Goal: Transaction & Acquisition: Purchase product/service

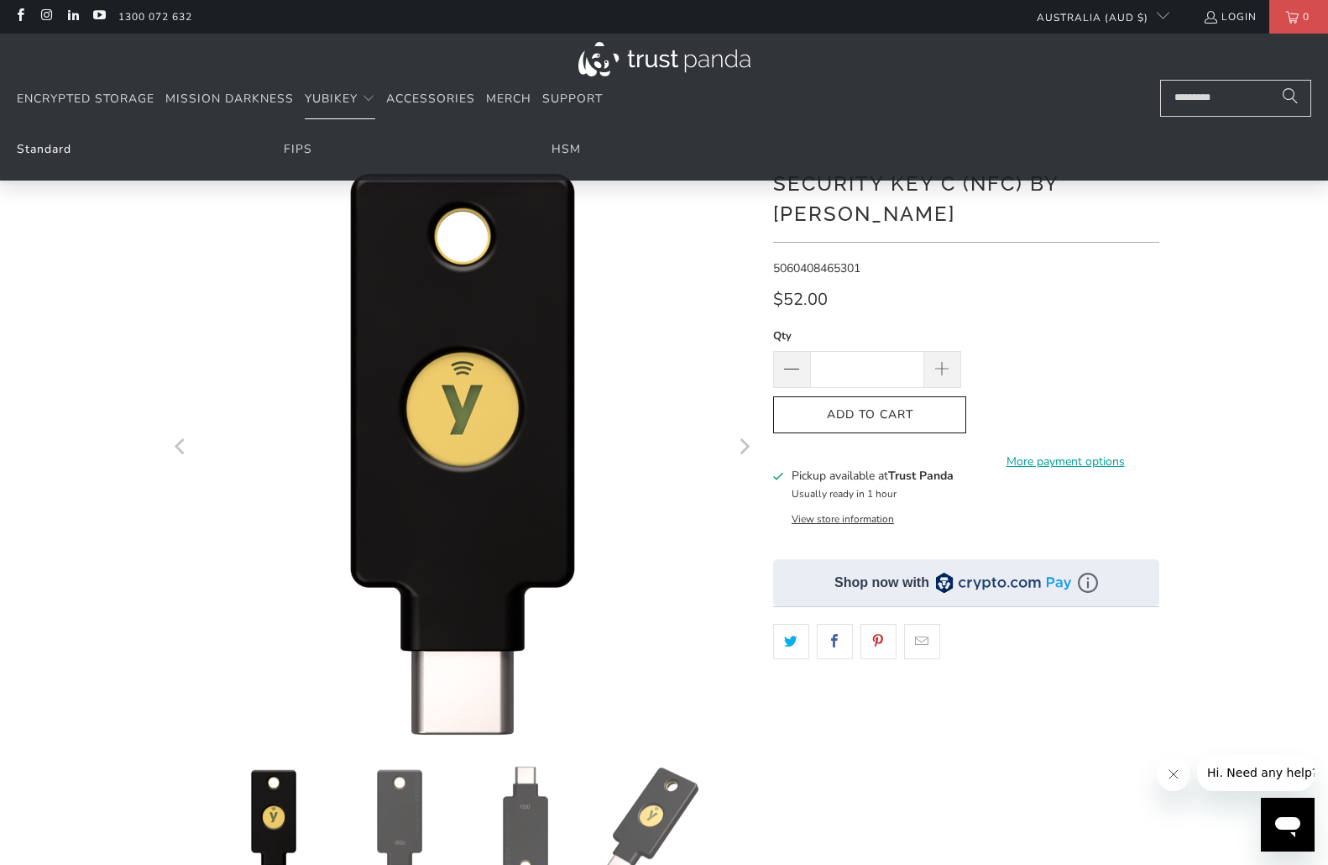
click at [46, 153] on link "Standard" at bounding box center [44, 149] width 55 height 16
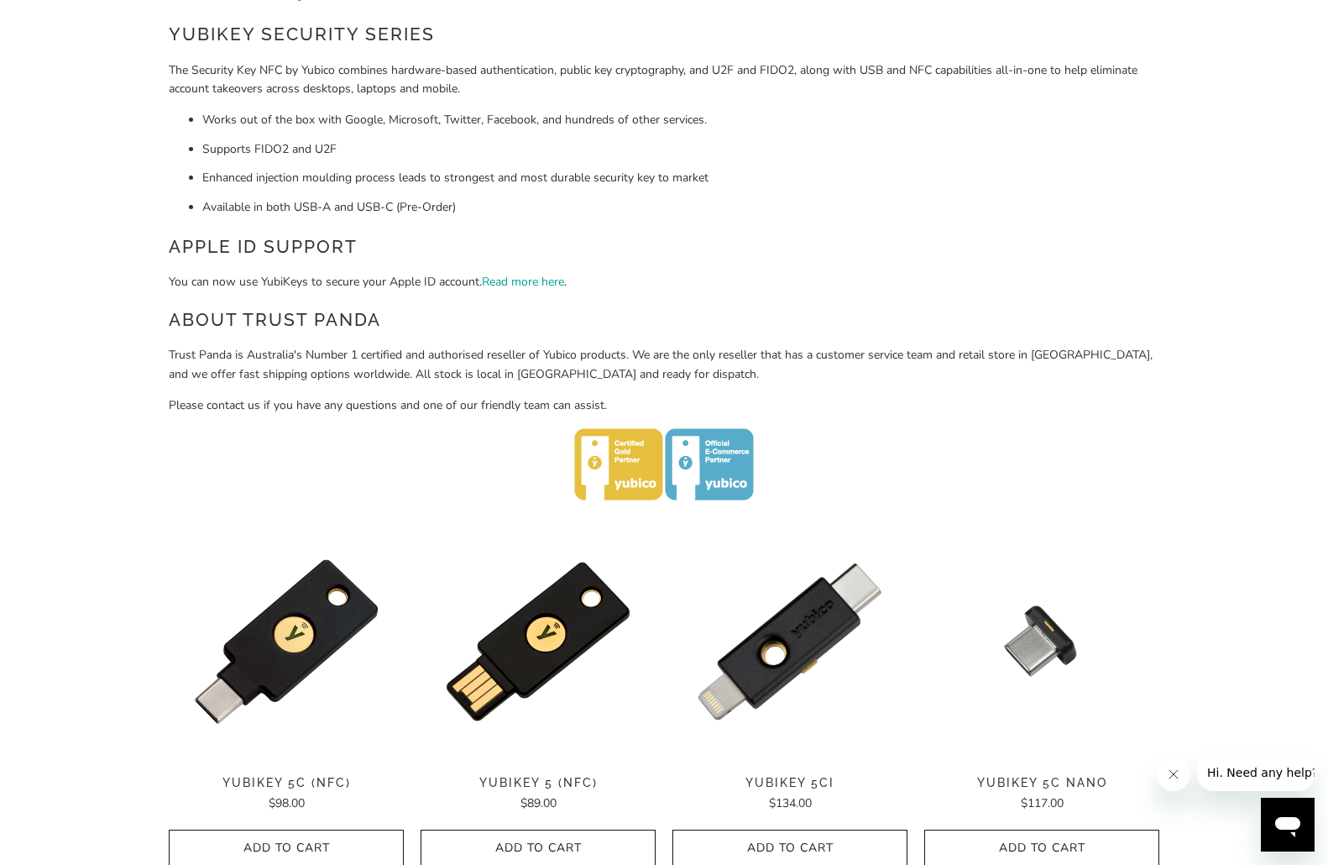
scroll to position [588, 0]
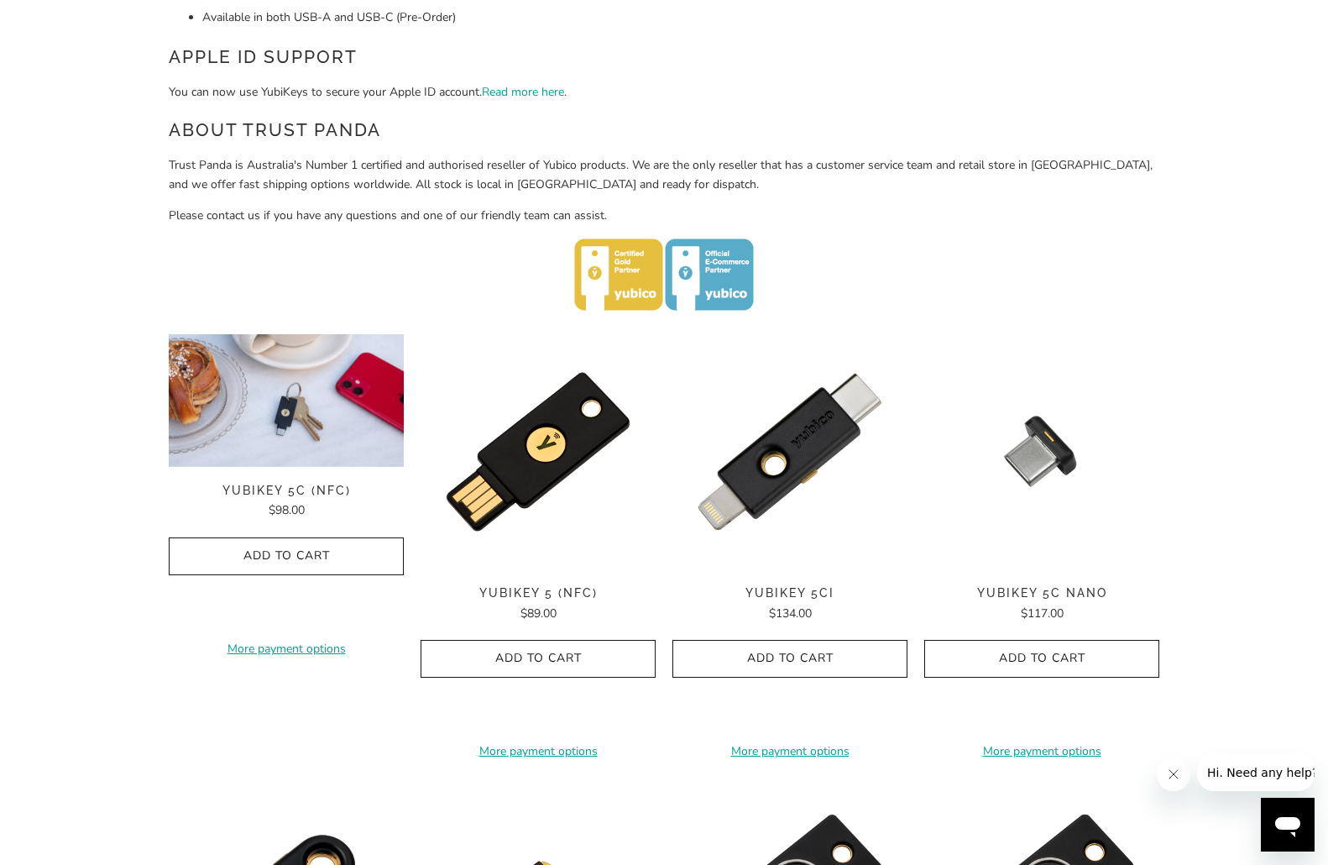
click at [348, 397] on img at bounding box center [286, 400] width 235 height 133
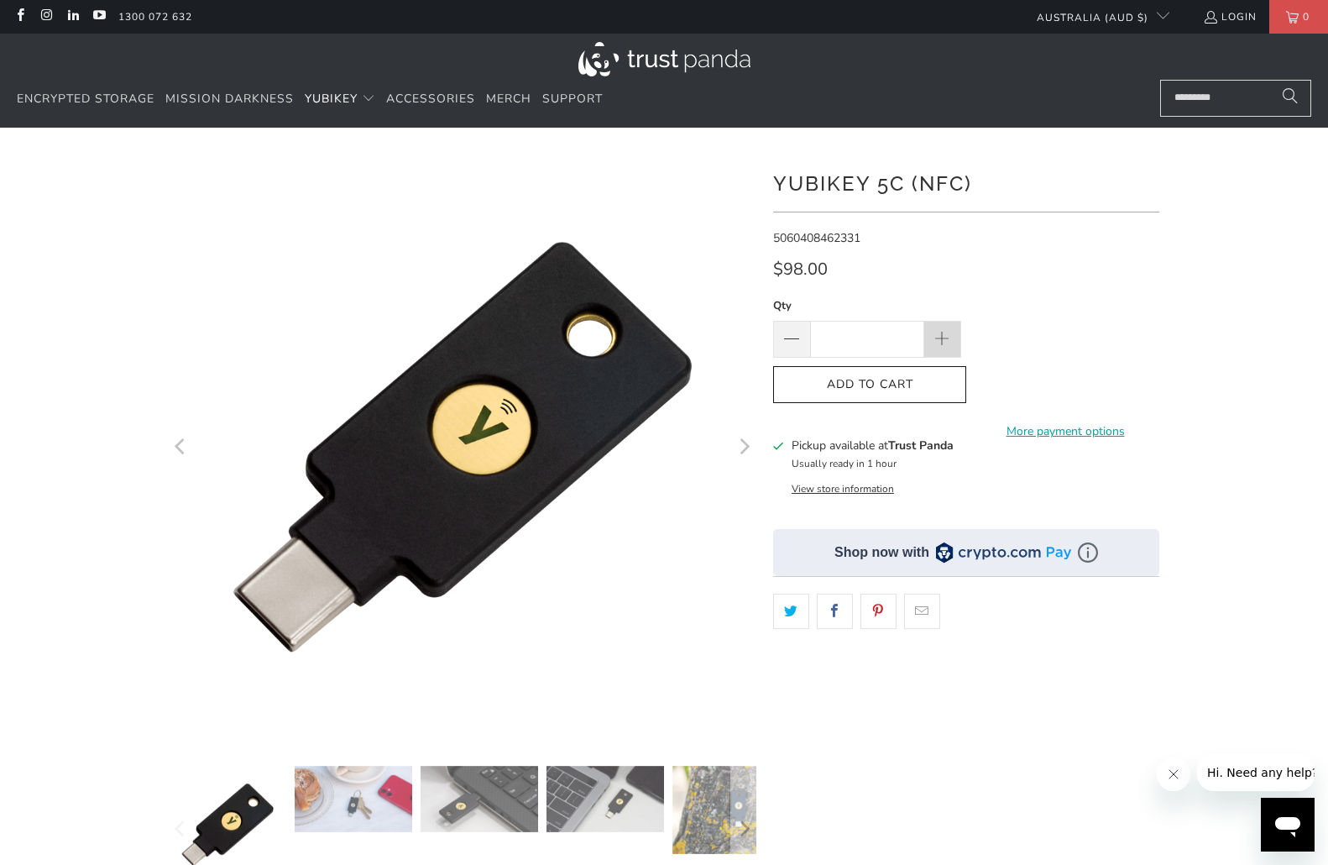
click at [944, 336] on span at bounding box center [943, 340] width 18 height 18
type input "*"
click at [975, 383] on shop-pay-wallet-button at bounding box center [973, 375] width 3 height 16
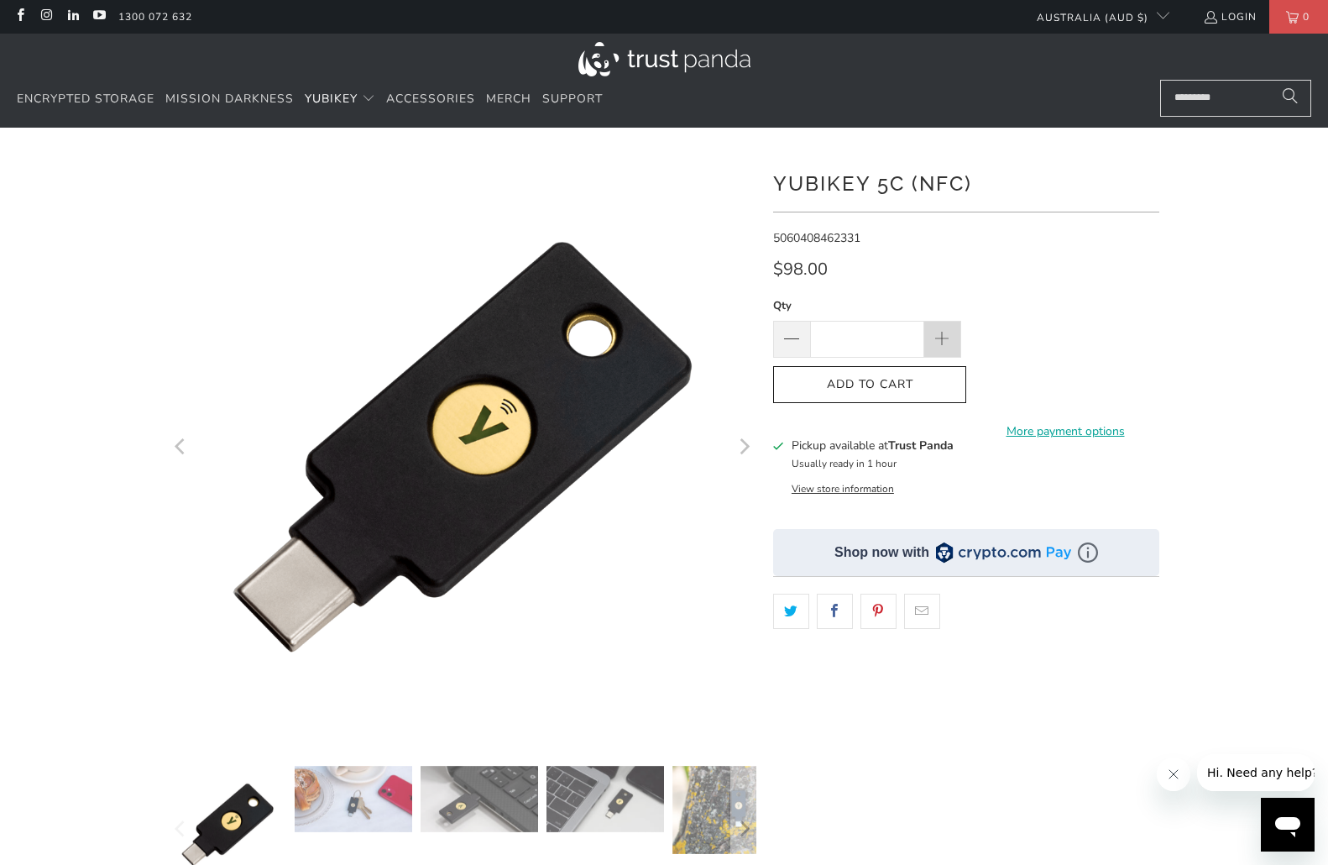
click at [936, 343] on span at bounding box center [943, 340] width 18 height 18
type input "*"
click at [975, 383] on shop-pay-wallet-button at bounding box center [973, 375] width 3 height 16
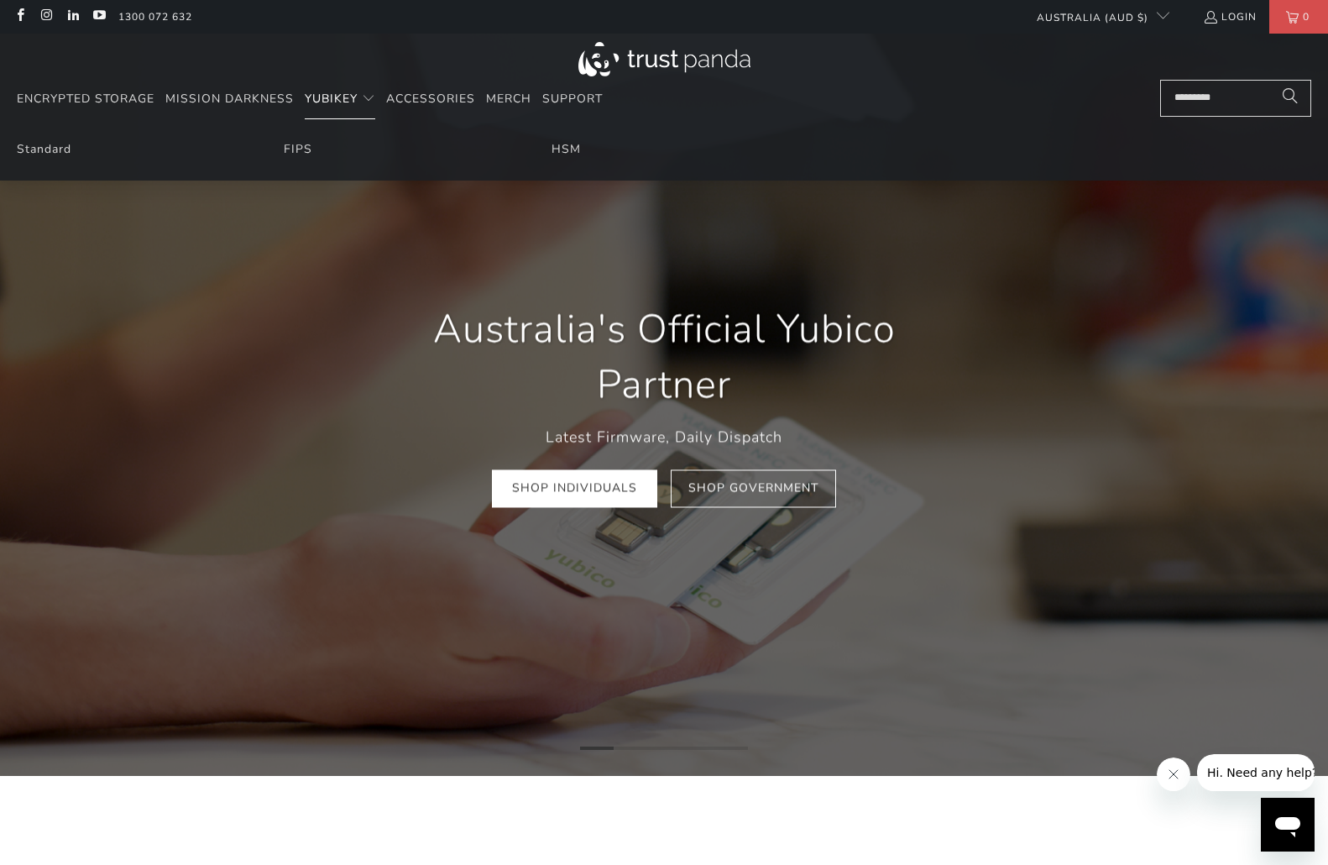
click at [343, 101] on span "YubiKey" at bounding box center [331, 99] width 53 height 16
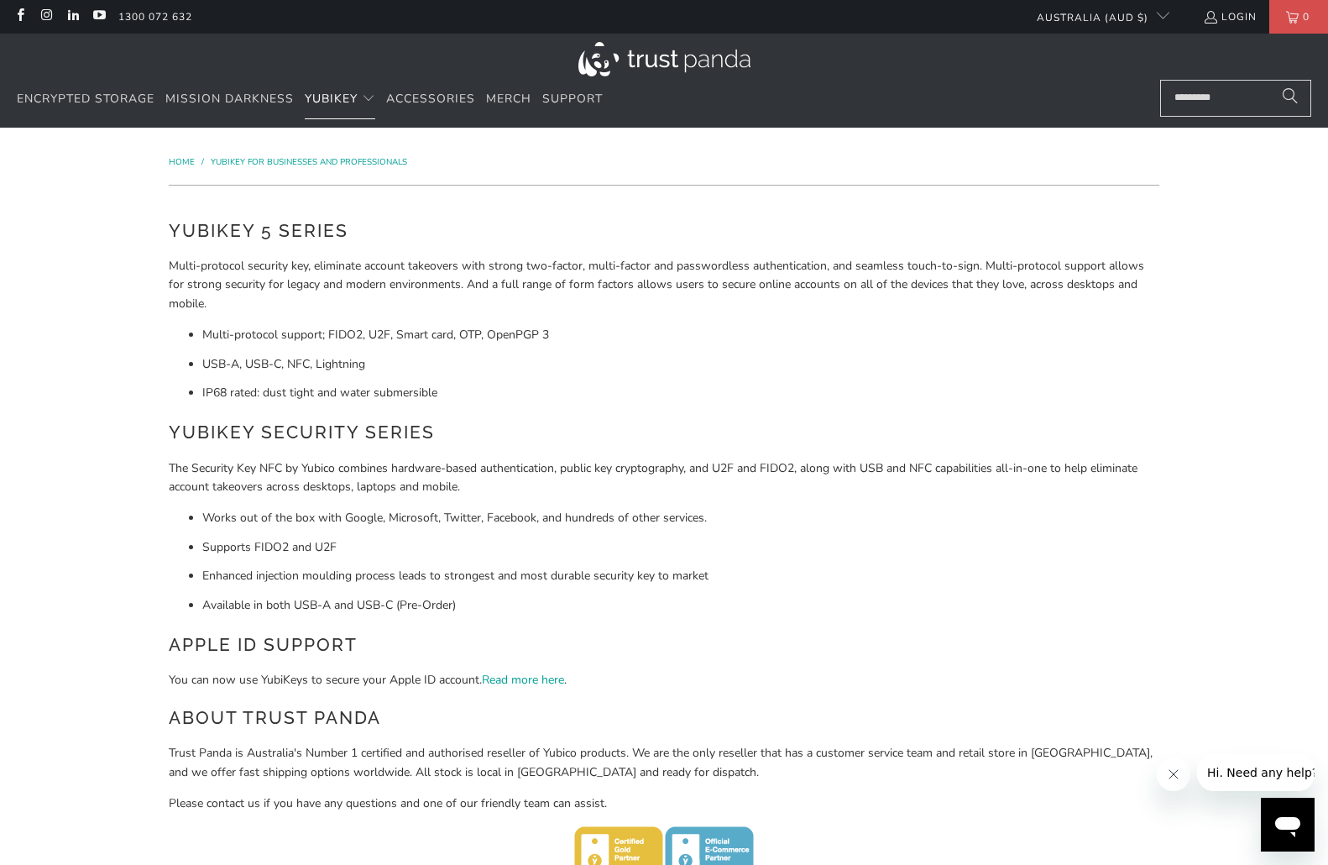
click at [637, 56] on img at bounding box center [665, 59] width 172 height 34
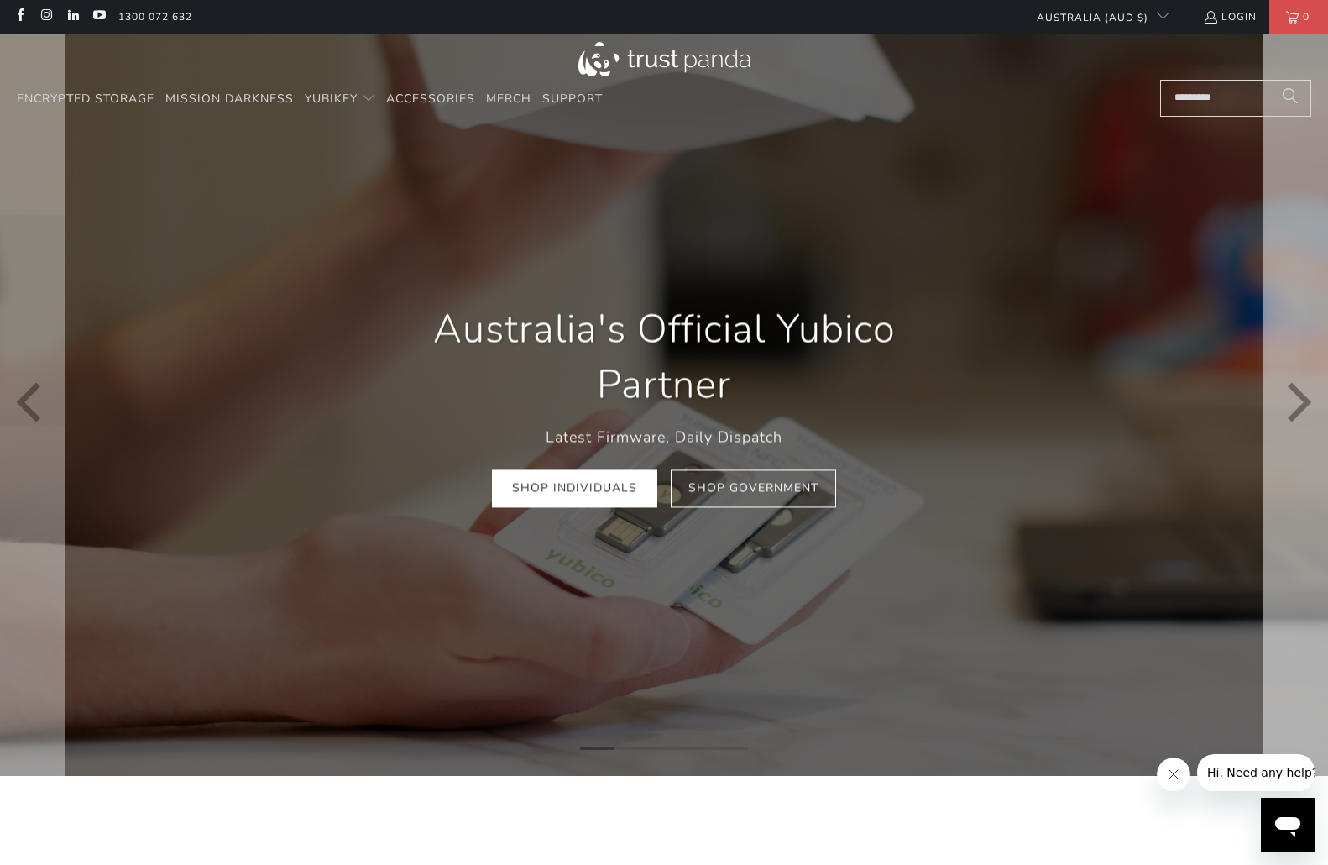
click at [1296, 395] on icon "Next" at bounding box center [1300, 404] width 24 height 39
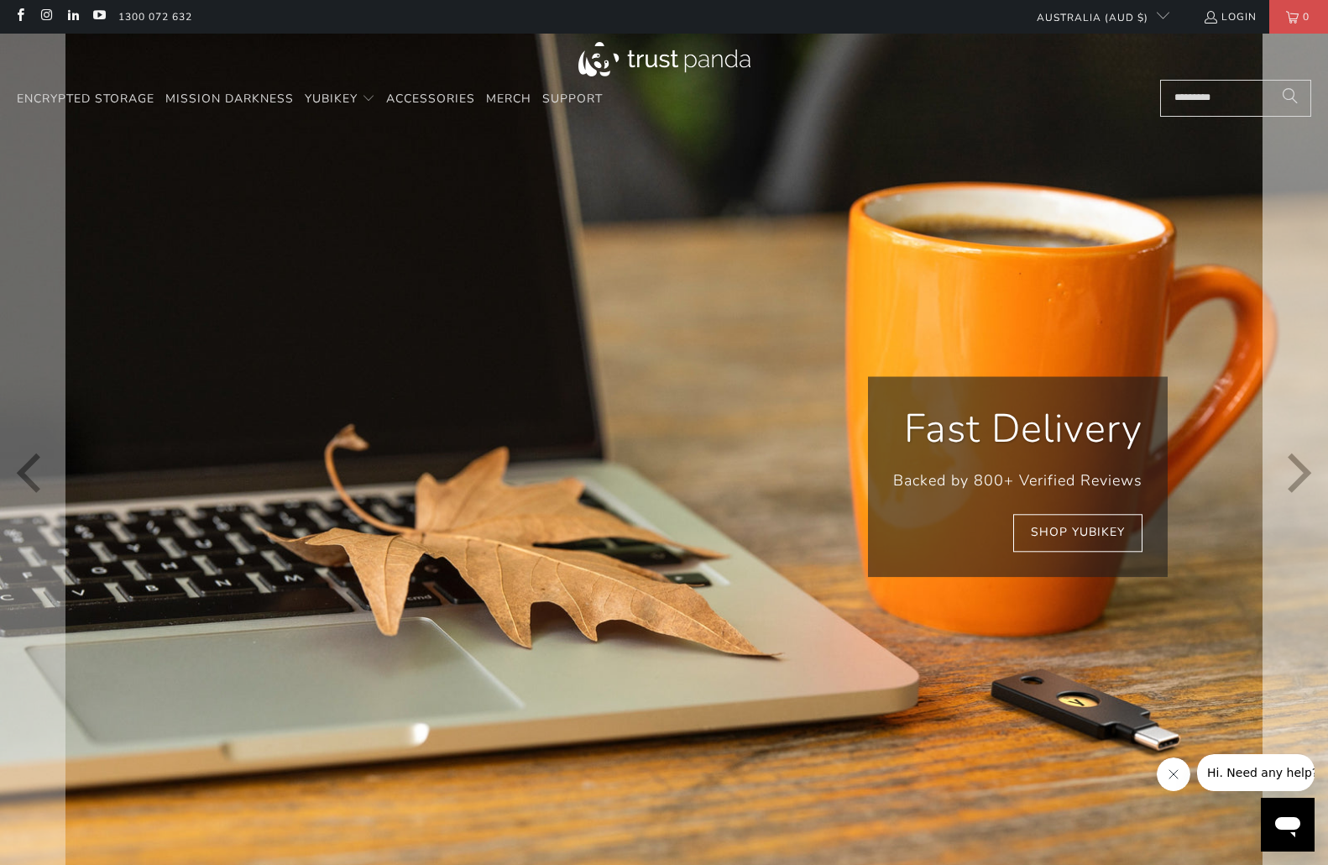
click at [1298, 458] on icon "Next" at bounding box center [1295, 476] width 39 height 532
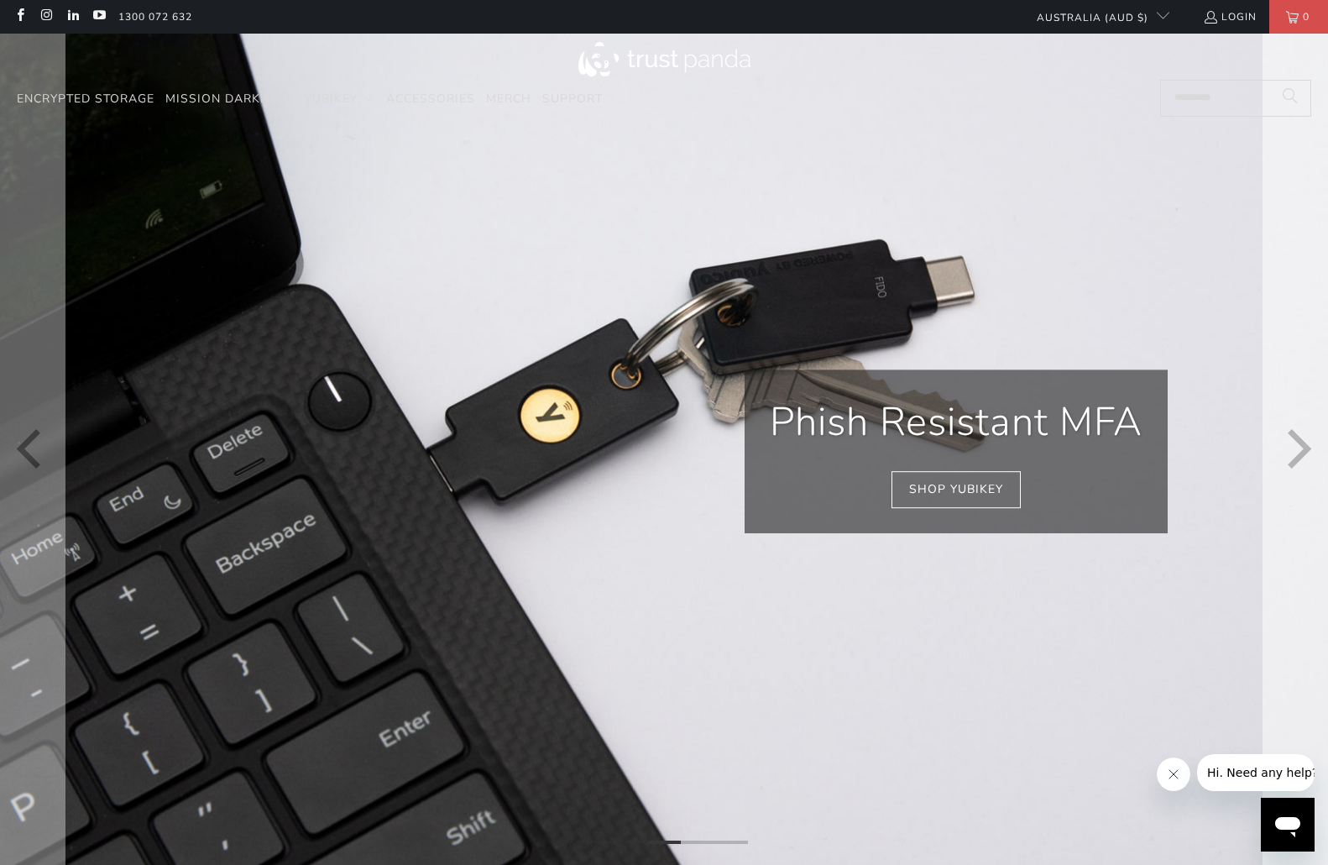
click at [1298, 453] on icon "Next" at bounding box center [1295, 451] width 39 height 501
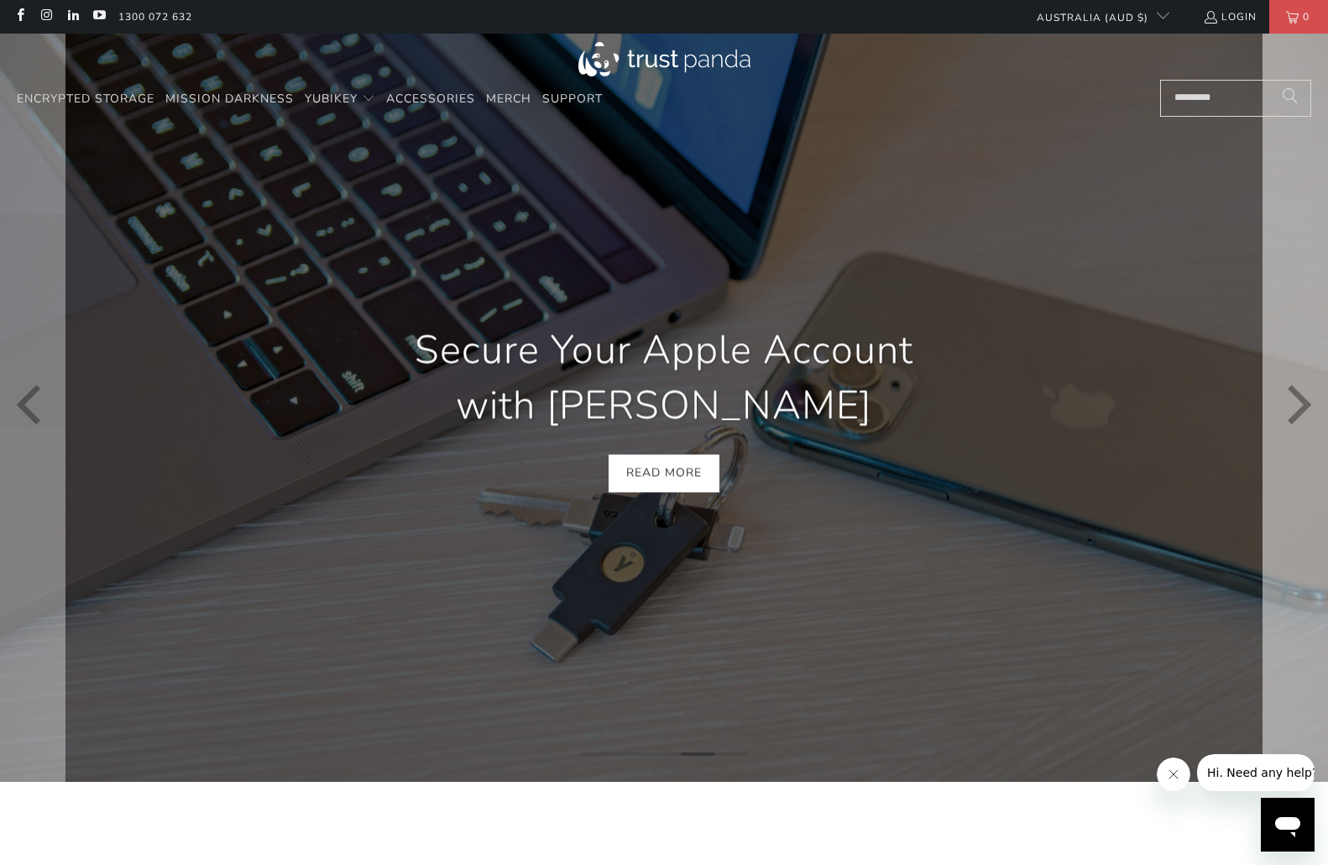
scroll to position [0, 254]
click at [1296, 459] on icon "Next" at bounding box center [1295, 407] width 39 height 449
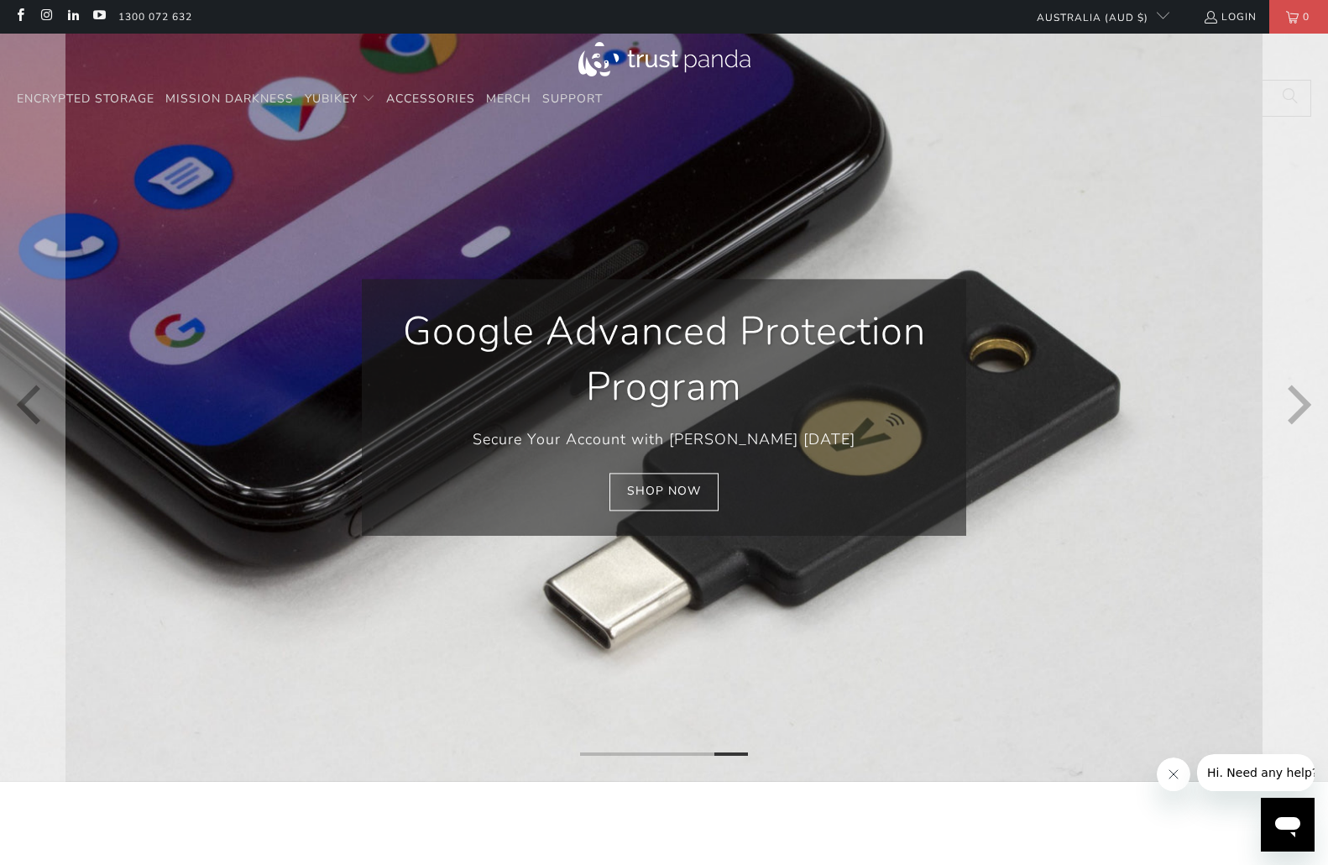
click at [1296, 460] on icon "Next" at bounding box center [1295, 407] width 39 height 449
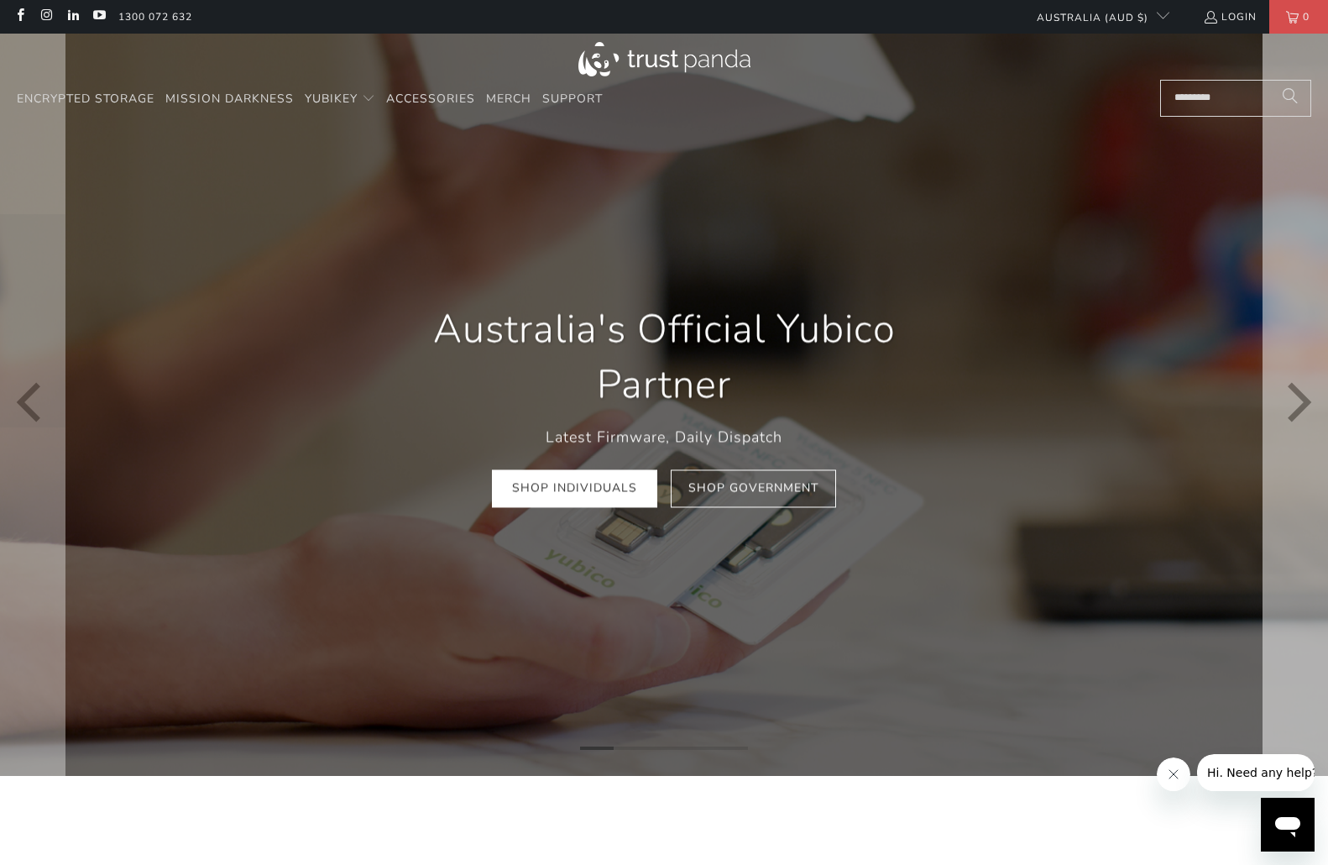
click at [1296, 464] on icon "Next" at bounding box center [1295, 403] width 39 height 445
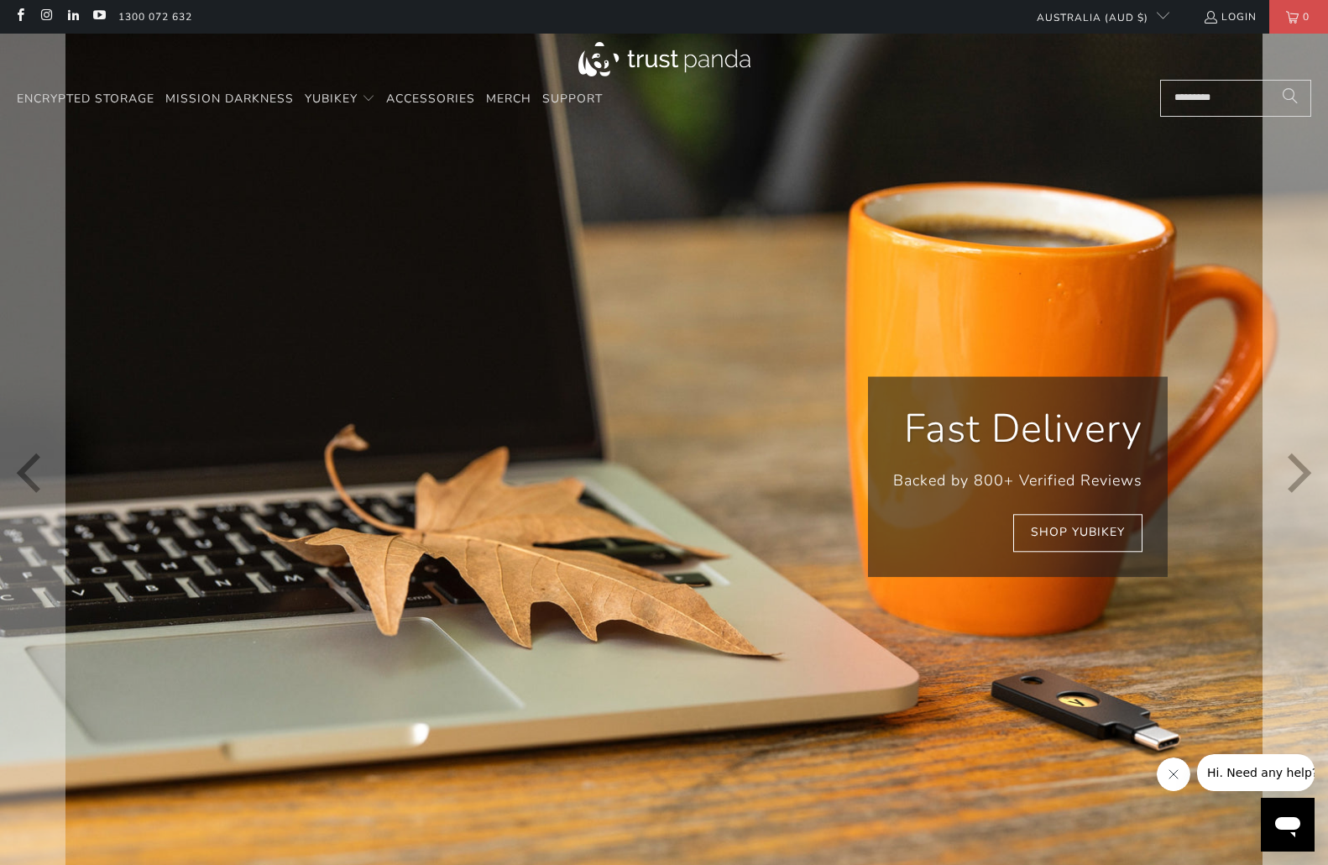
click at [1295, 465] on icon "Next" at bounding box center [1300, 475] width 24 height 39
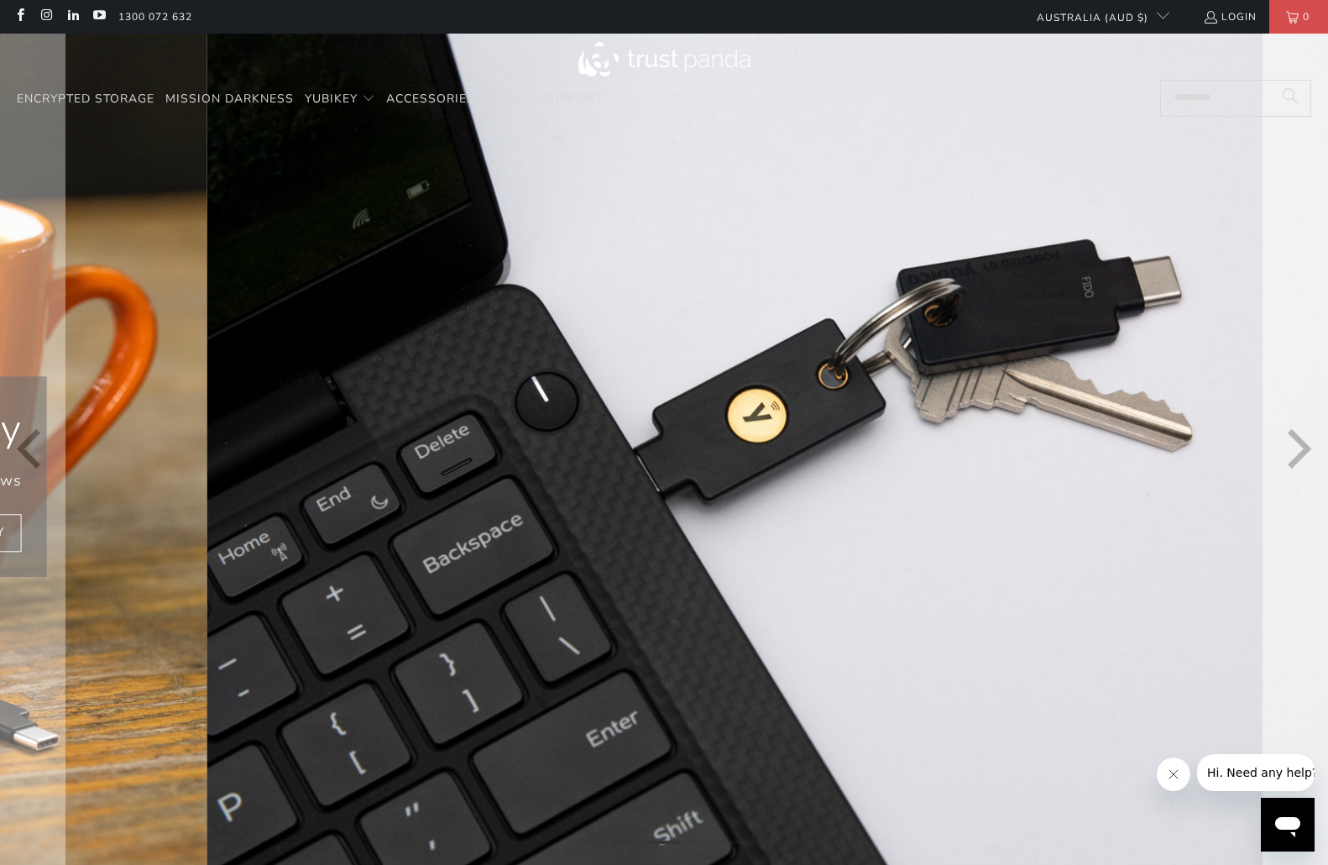
scroll to position [0, 509]
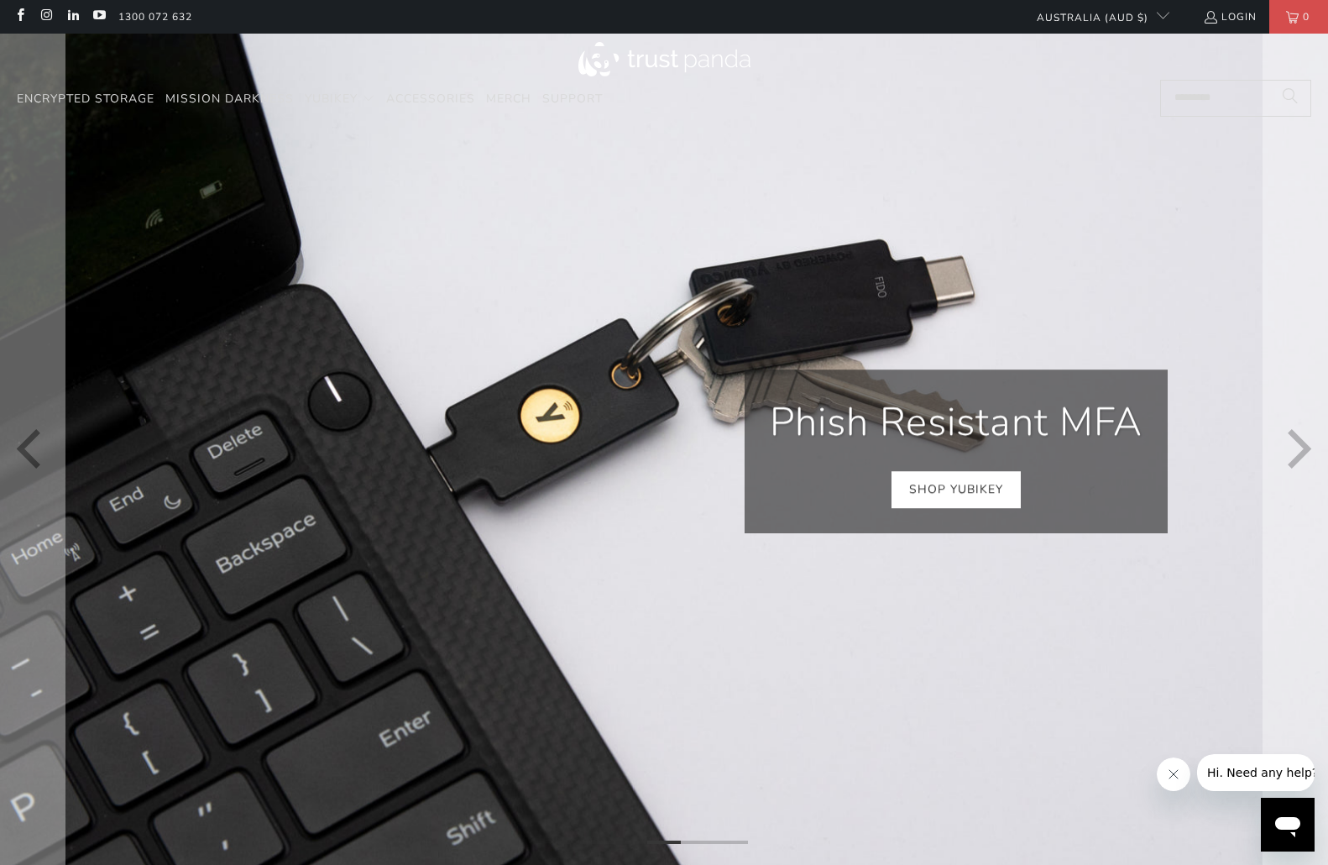
click at [965, 498] on link "Shop YubiKey" at bounding box center [956, 490] width 129 height 38
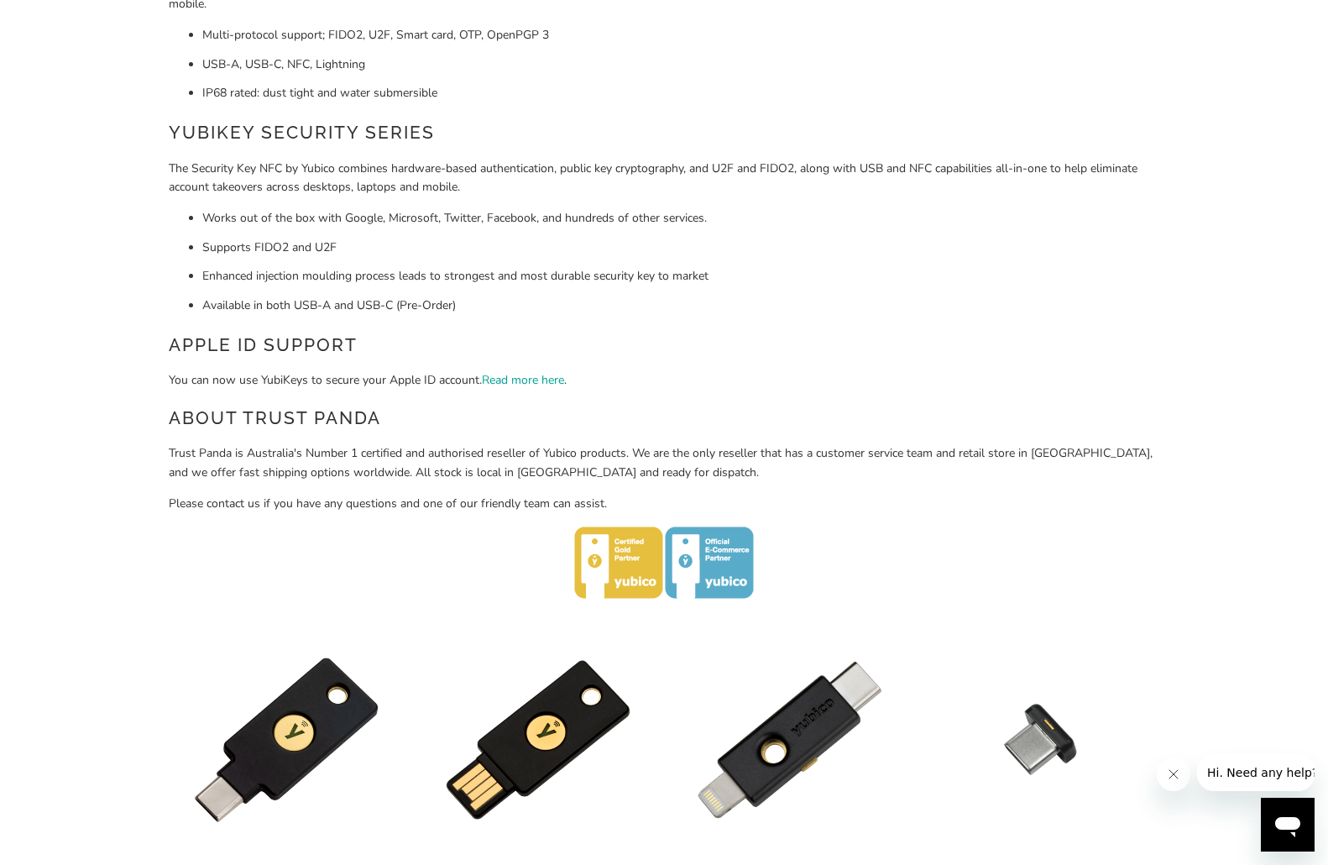
scroll to position [420, 0]
